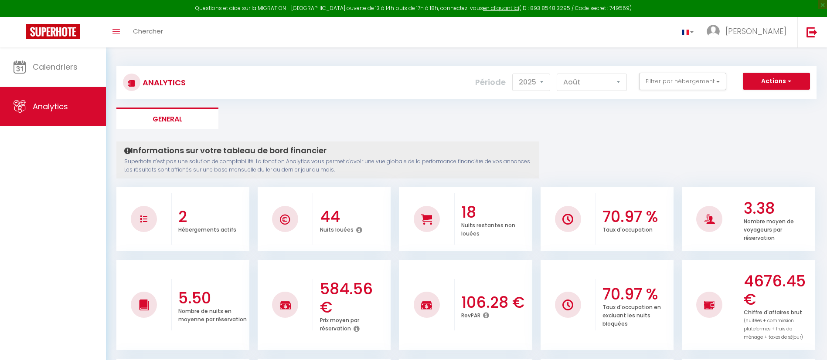
select select "2025"
select select "8"
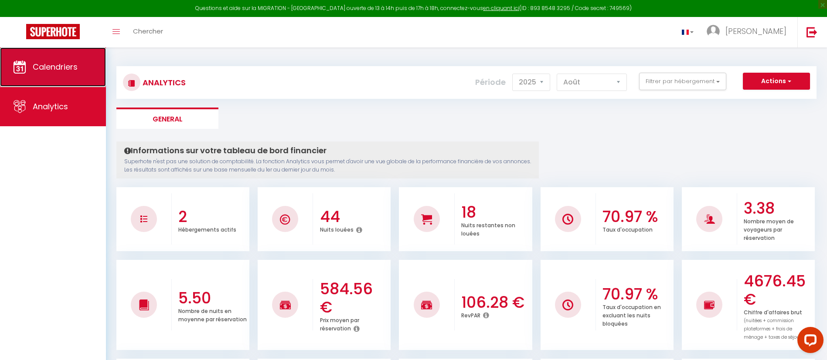
click at [58, 66] on span "Calendriers" at bounding box center [55, 66] width 45 height 11
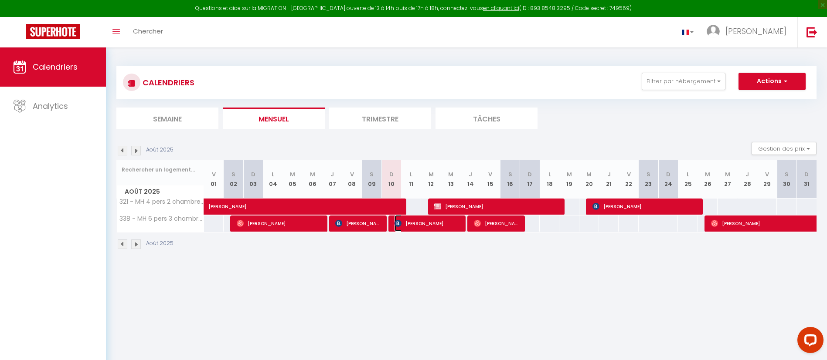
click at [395, 223] on img at bounding box center [397, 223] width 7 height 7
select select "OK"
select select "KO"
select select "0"
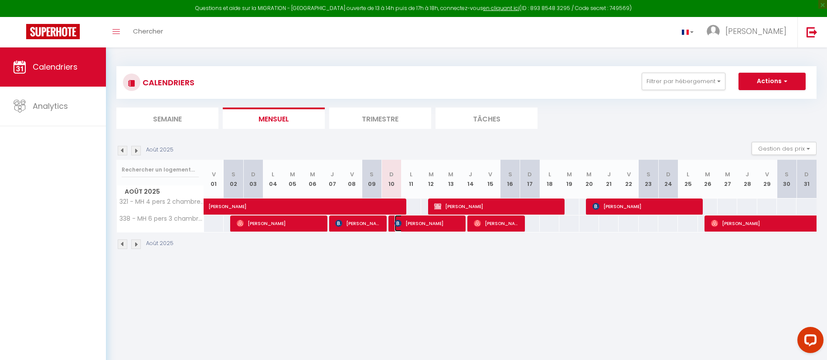
select select "1"
select select
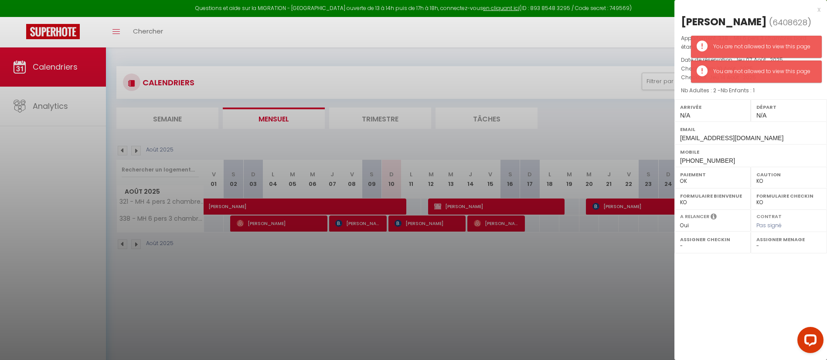
click at [769, 92] on p "Nb Adultes : 2 - Nb Enfants : 1" at bounding box center [750, 90] width 139 height 9
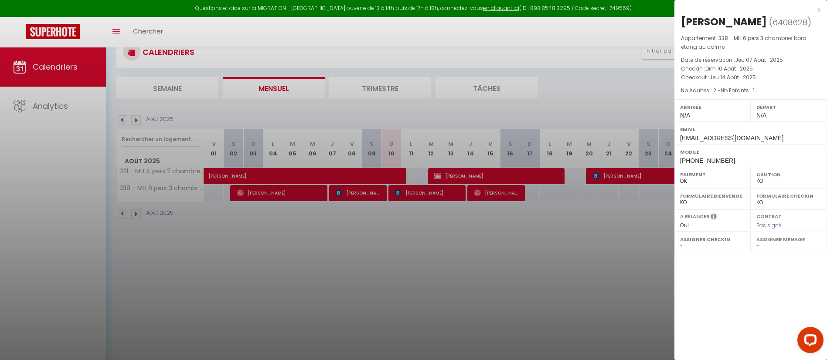
scroll to position [48, 0]
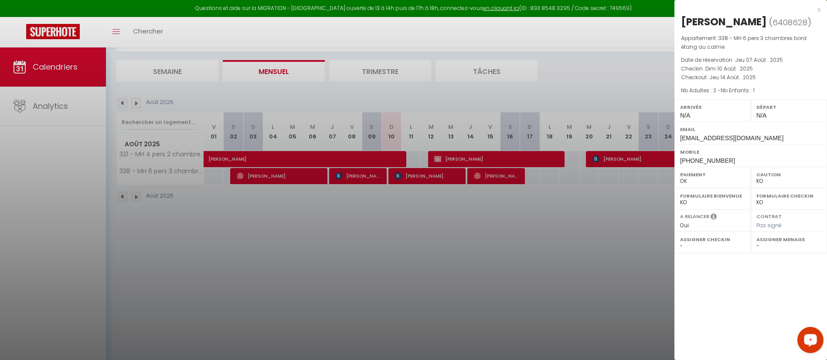
drag, startPoint x: 810, startPoint y: 340, endPoint x: 1602, endPoint y: 663, distance: 855.0
click at [810, 339] on circle "Open LiveChat chat widget" at bounding box center [810, 340] width 2 height 2
click at [574, 251] on div at bounding box center [413, 180] width 827 height 360
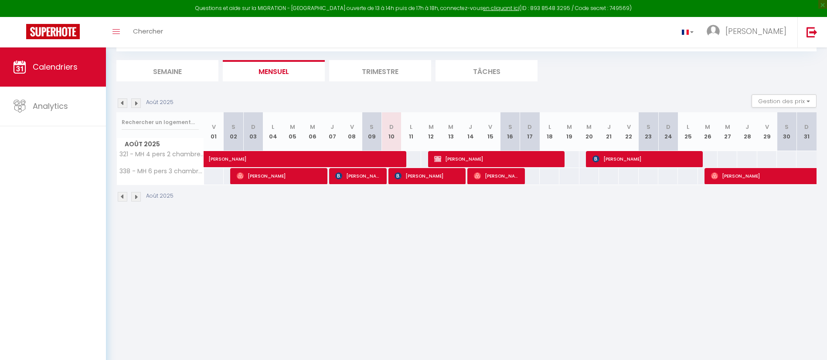
click at [608, 197] on div "Août 2025" at bounding box center [466, 198] width 700 height 26
drag, startPoint x: 588, startPoint y: 224, endPoint x: 589, endPoint y: 218, distance: 5.8
click at [588, 220] on body "Questions et aide sur la MIGRATION - [GEOGRAPHIC_DATA] ouverte de 13 à 14h puis…" at bounding box center [413, 180] width 827 height 360
drag, startPoint x: 679, startPoint y: 37, endPoint x: 589, endPoint y: 254, distance: 234.1
click at [574, 268] on body "Questions et aide sur la MIGRATION - [GEOGRAPHIC_DATA] ouverte de 13 à 14h puis…" at bounding box center [413, 180] width 827 height 360
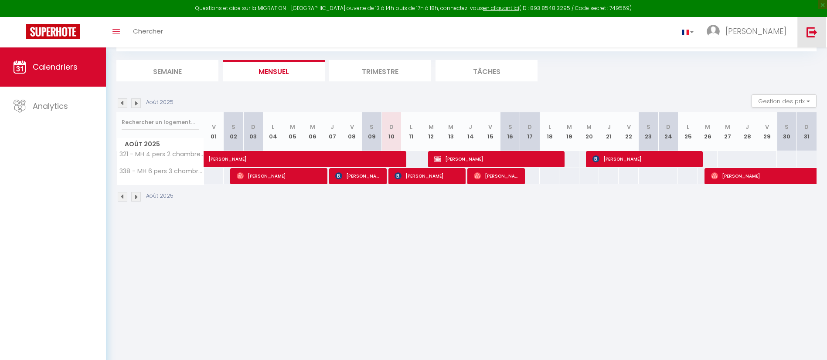
click at [808, 31] on img at bounding box center [811, 32] width 11 height 11
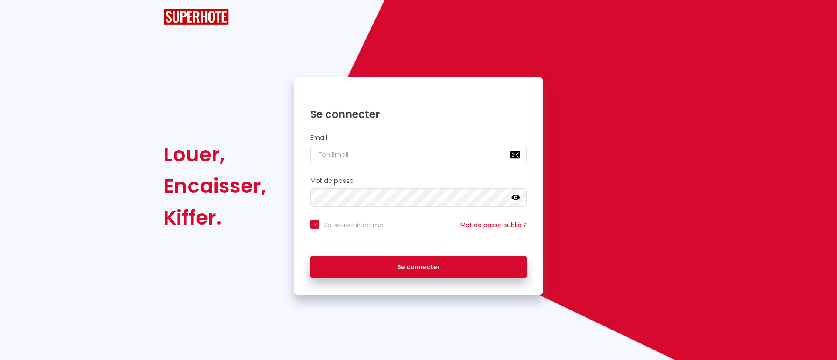
checkbox input "true"
